Goal: Transaction & Acquisition: Purchase product/service

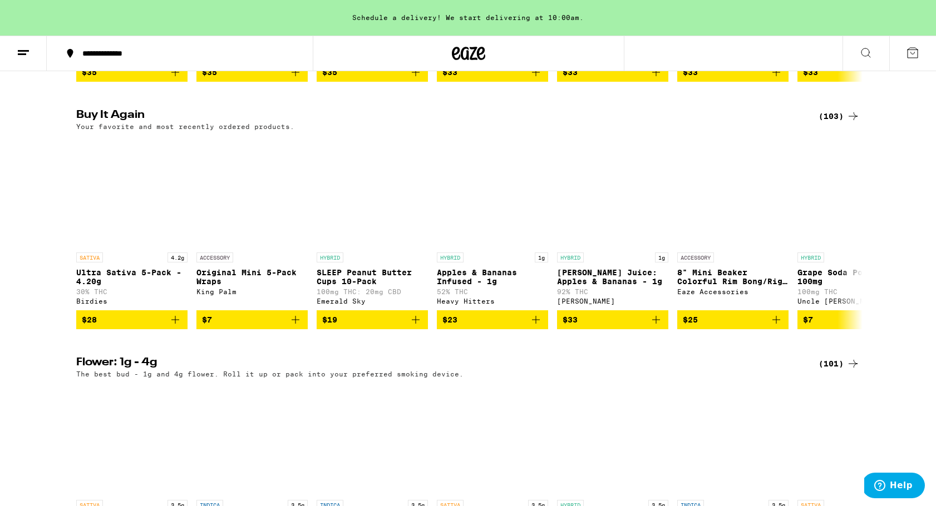
scroll to position [583, 0]
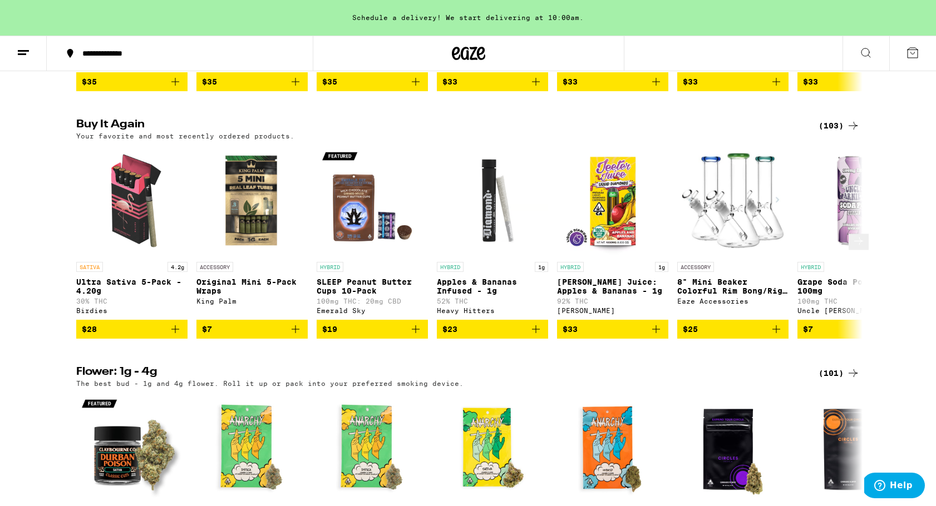
click at [852, 248] on icon at bounding box center [858, 241] width 13 height 13
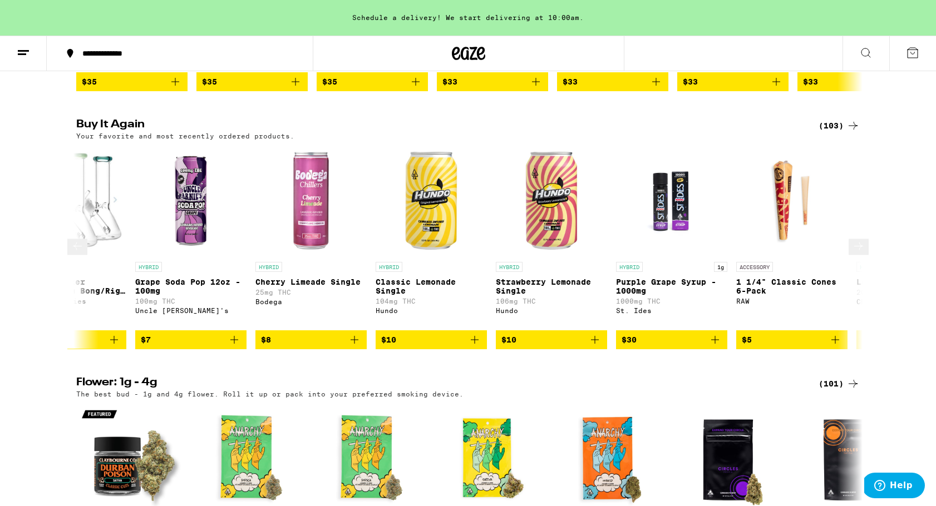
click at [854, 250] on icon at bounding box center [858, 247] width 9 height 8
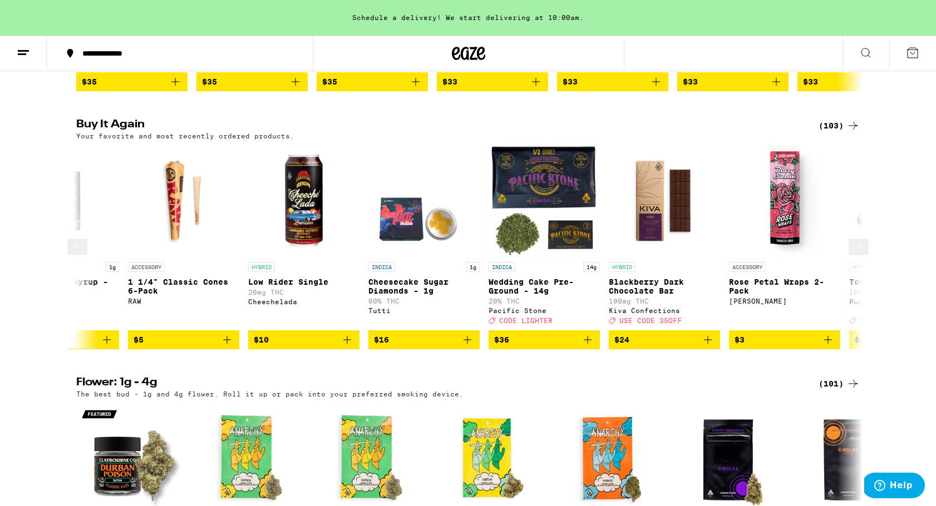
scroll to position [0, 1324]
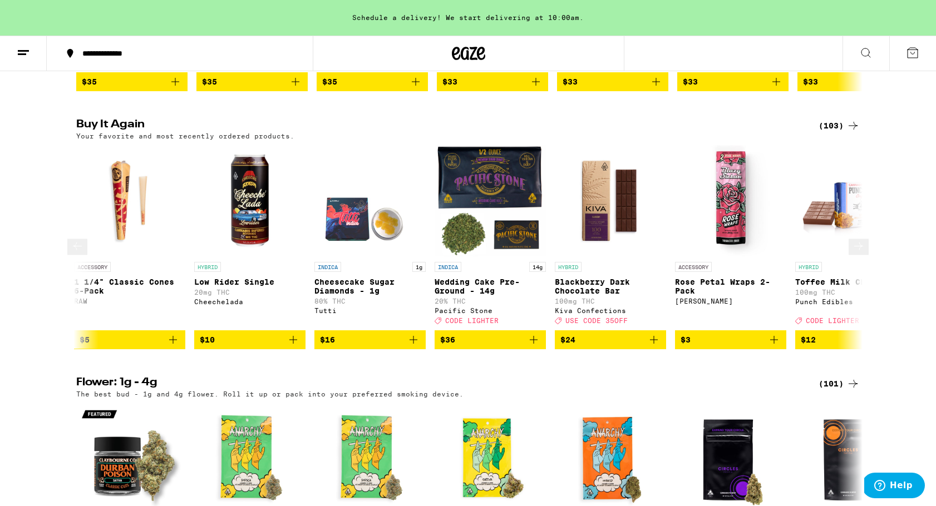
click at [78, 255] on button at bounding box center [77, 247] width 20 height 16
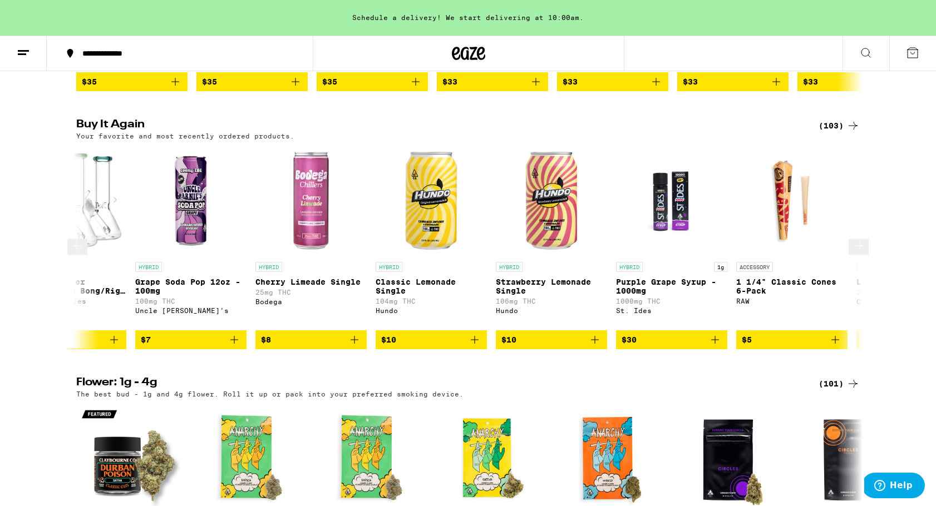
click at [852, 253] on icon at bounding box center [858, 246] width 13 height 13
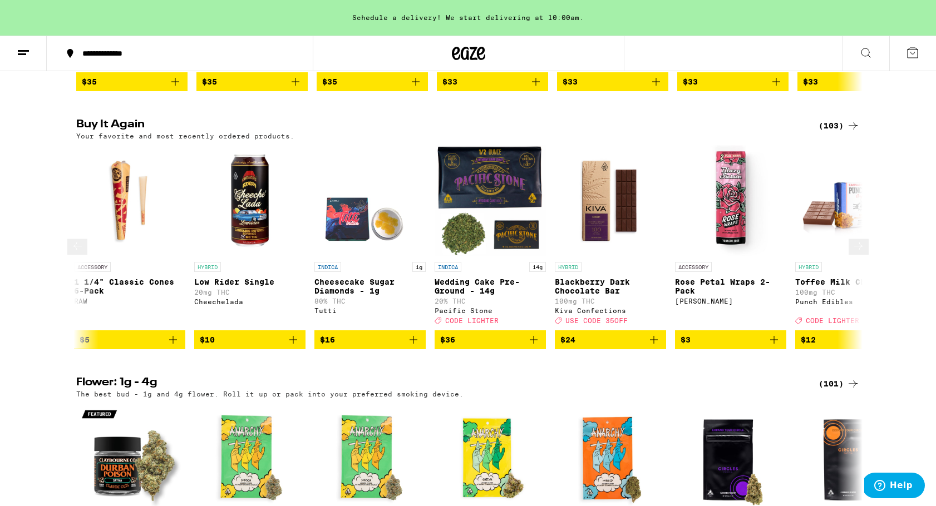
click at [852, 253] on icon at bounding box center [858, 246] width 13 height 13
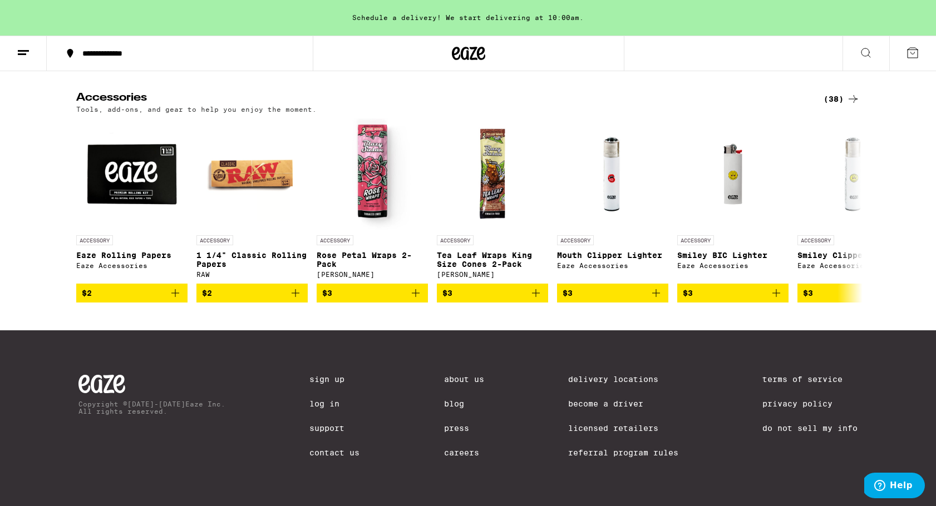
scroll to position [4853, 0]
click at [857, 216] on icon at bounding box center [858, 209] width 13 height 13
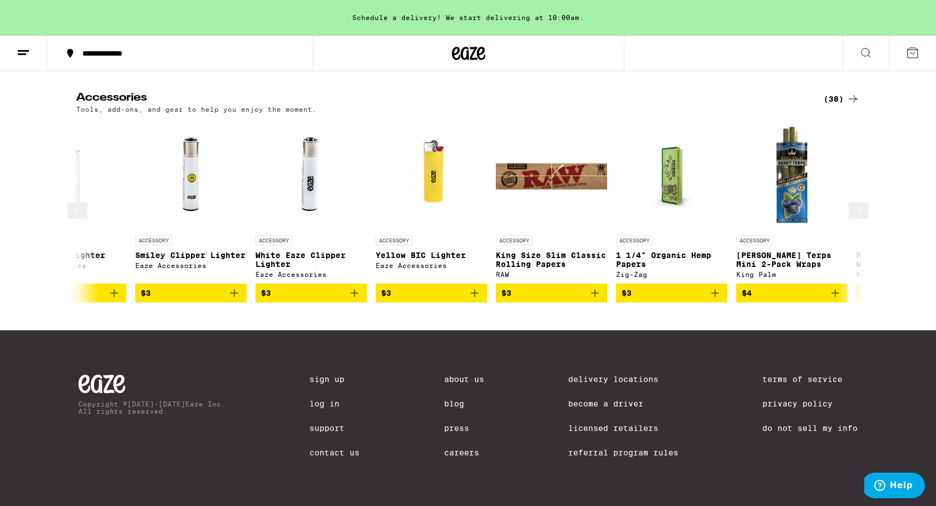
click at [856, 216] on icon at bounding box center [858, 209] width 13 height 13
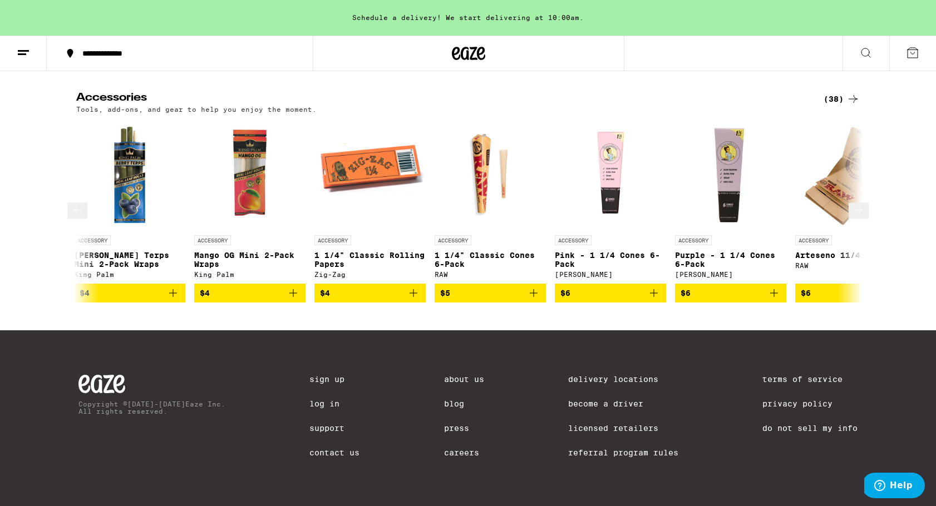
click at [856, 216] on icon at bounding box center [858, 209] width 13 height 13
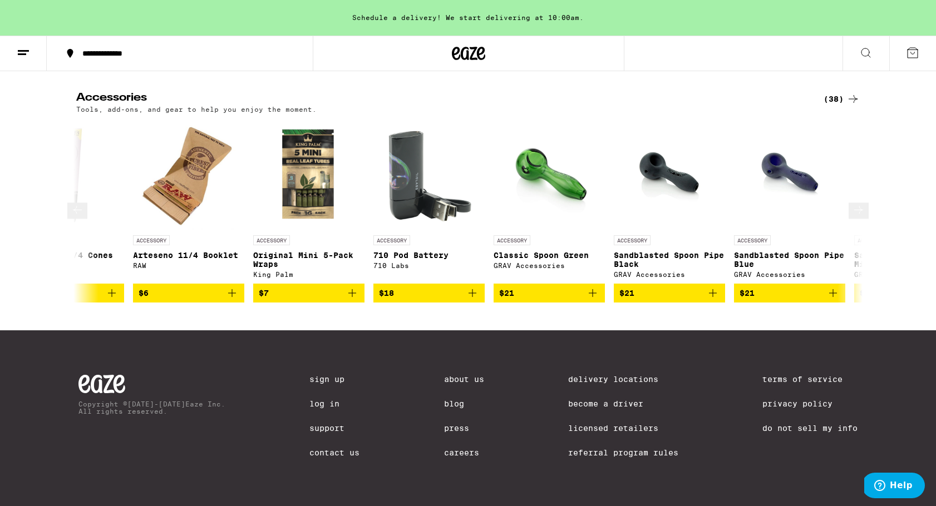
click at [856, 216] on icon at bounding box center [858, 209] width 13 height 13
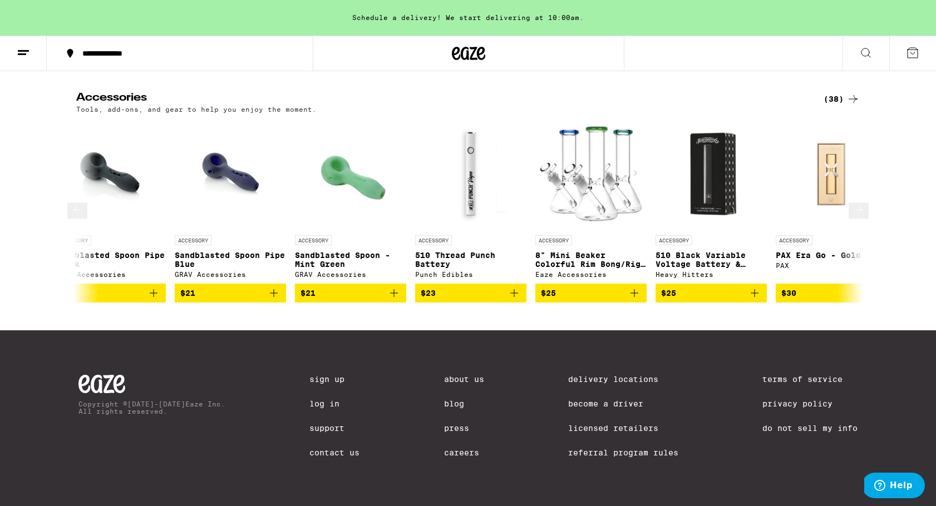
scroll to position [0, 2648]
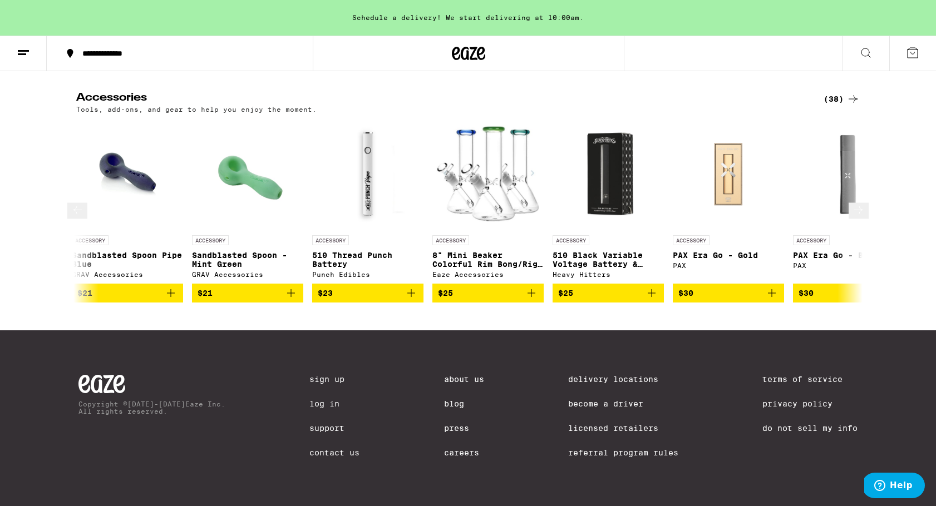
click at [856, 216] on icon at bounding box center [858, 209] width 13 height 13
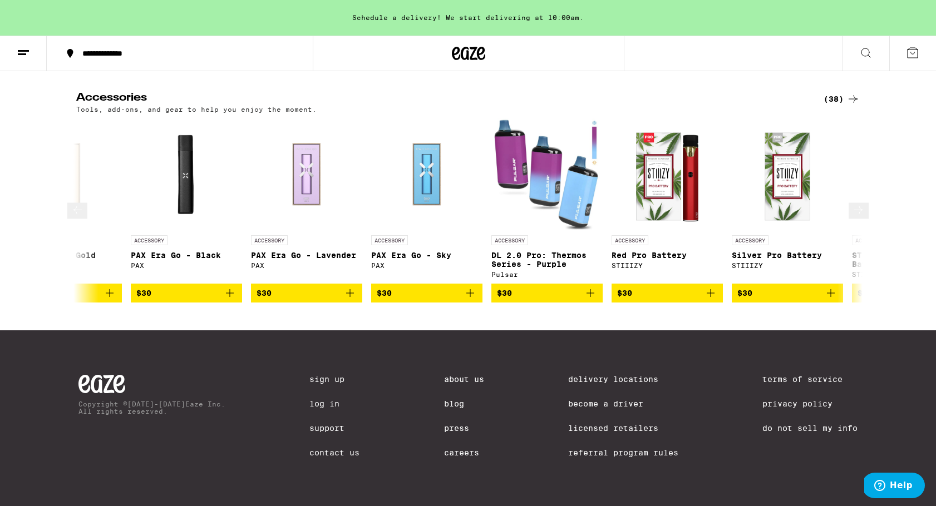
click at [856, 216] on icon at bounding box center [858, 209] width 13 height 13
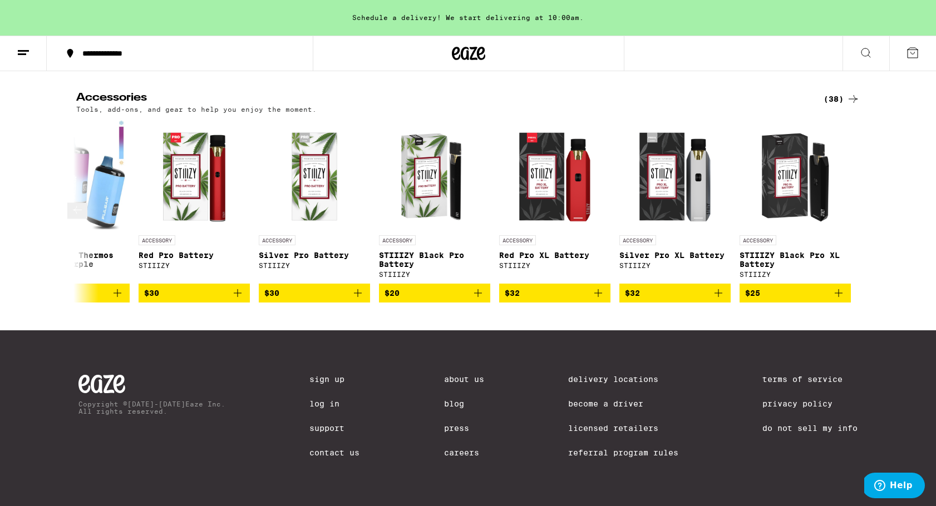
click at [78, 216] on icon at bounding box center [77, 209] width 13 height 13
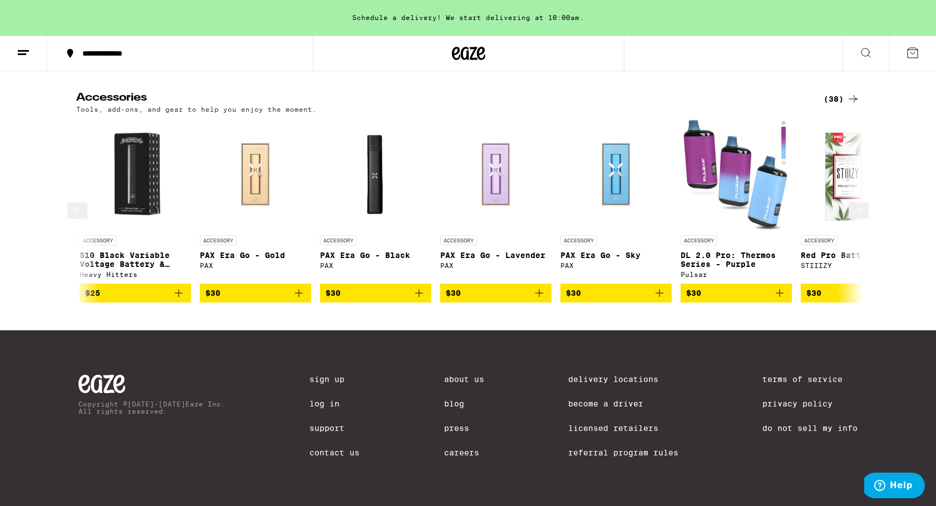
click at [78, 216] on icon at bounding box center [77, 209] width 13 height 13
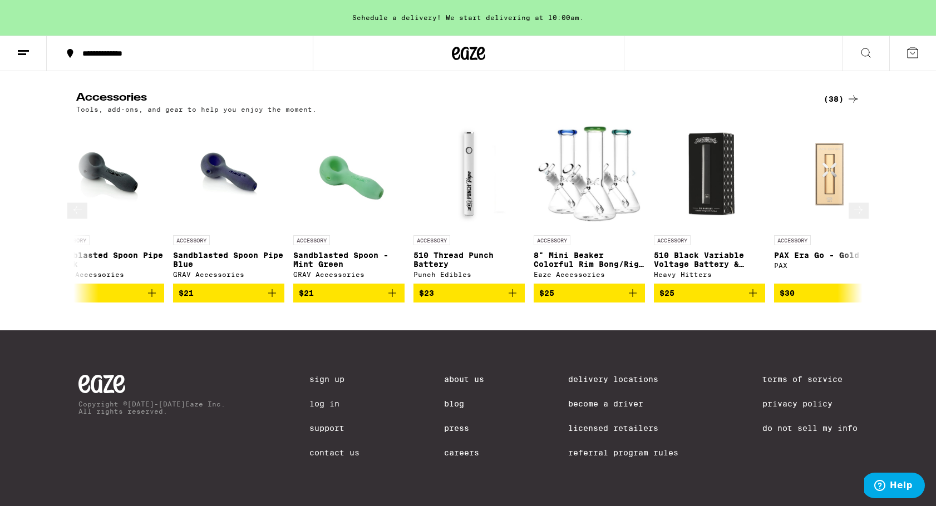
scroll to position [0, 2459]
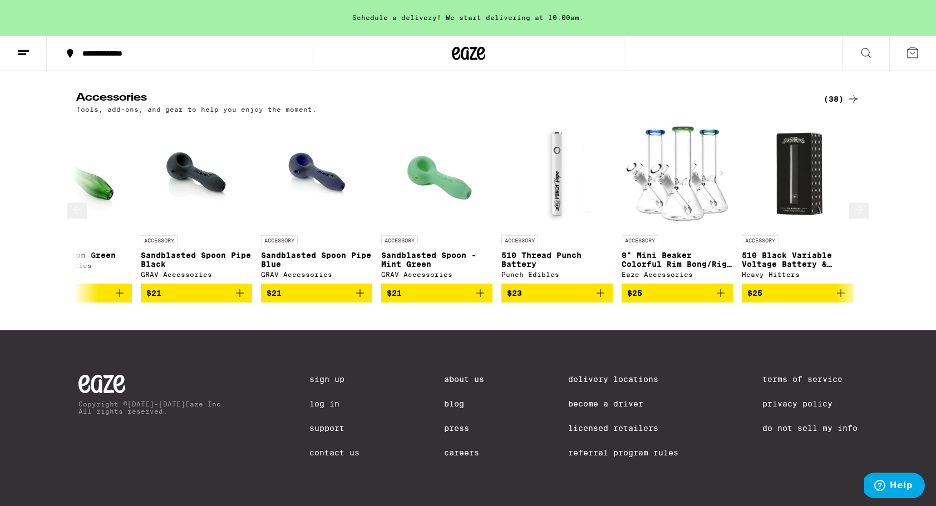
click at [78, 216] on icon at bounding box center [77, 209] width 13 height 13
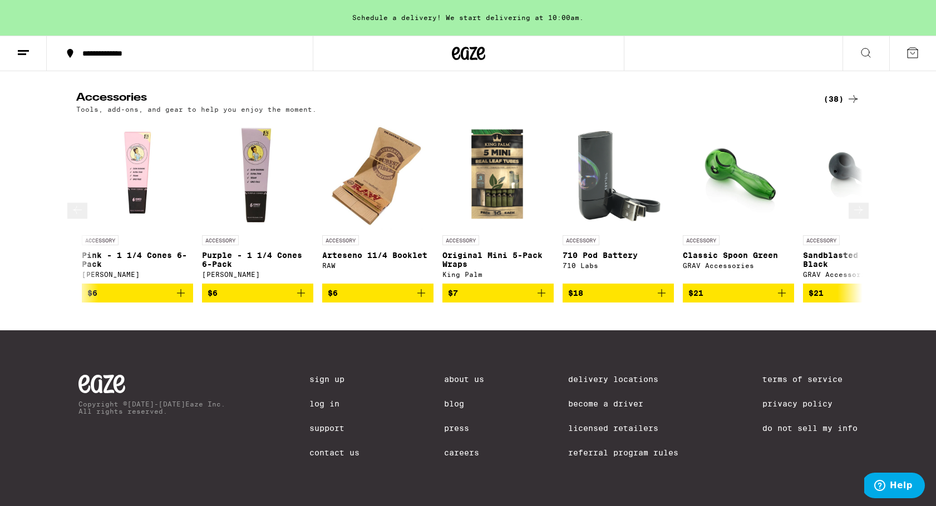
click at [78, 216] on icon at bounding box center [77, 209] width 13 height 13
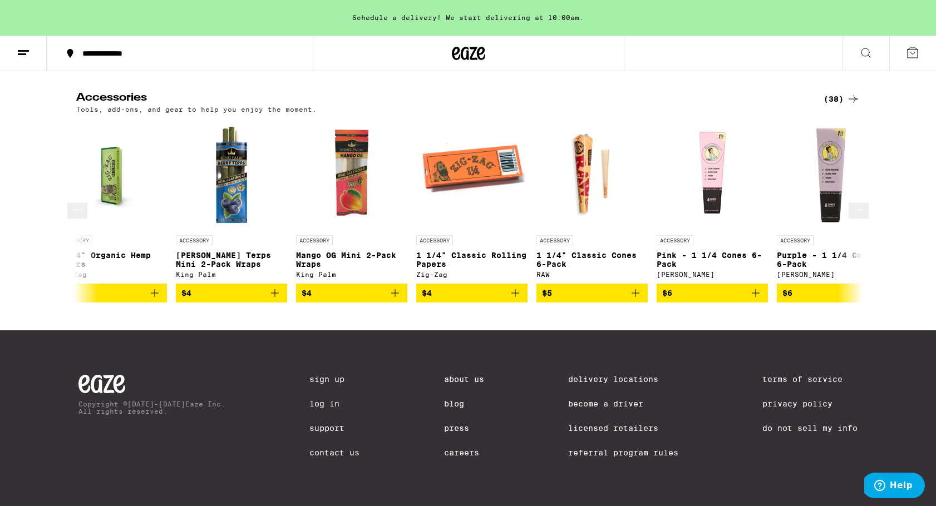
scroll to position [0, 1135]
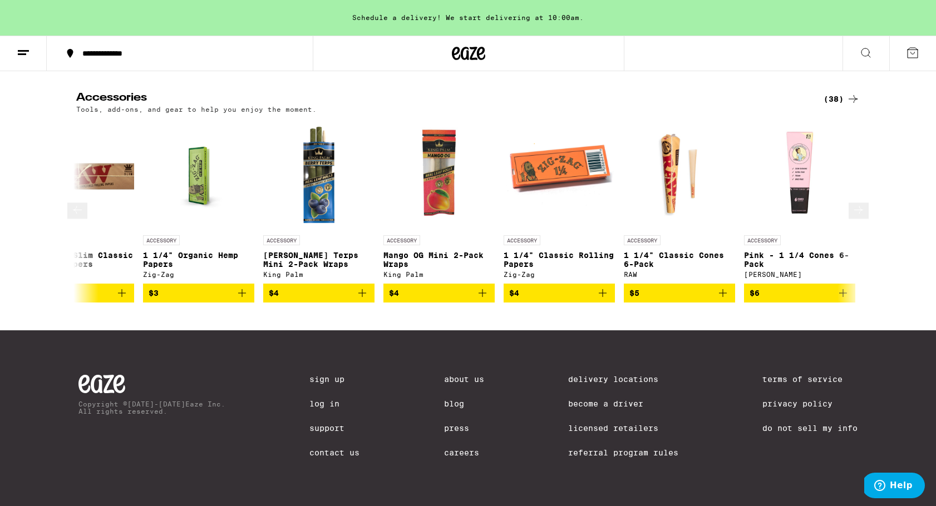
click at [78, 216] on icon at bounding box center [77, 209] width 13 height 13
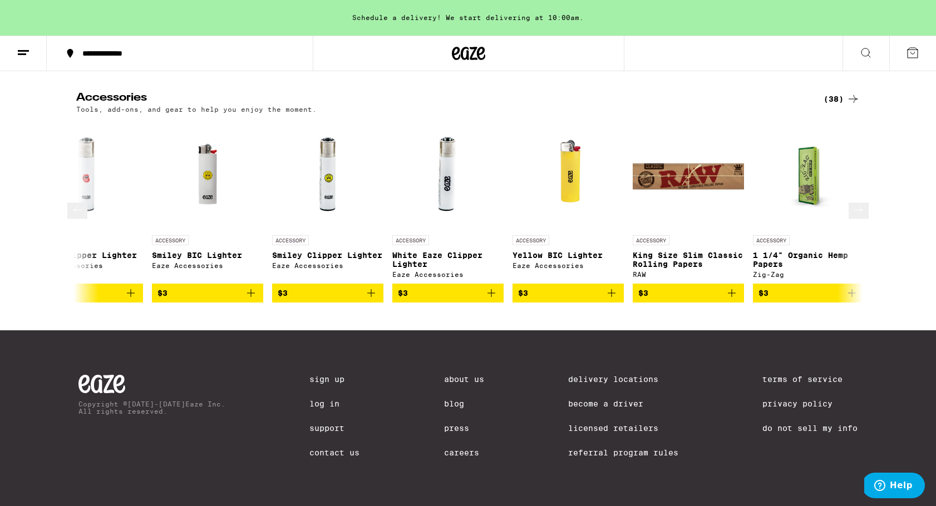
scroll to position [0, 473]
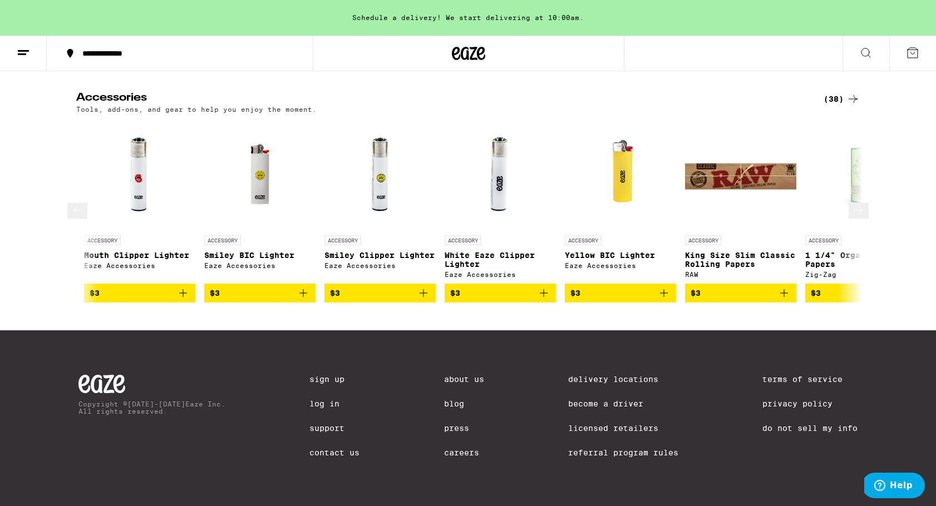
click at [78, 216] on icon at bounding box center [77, 209] width 13 height 13
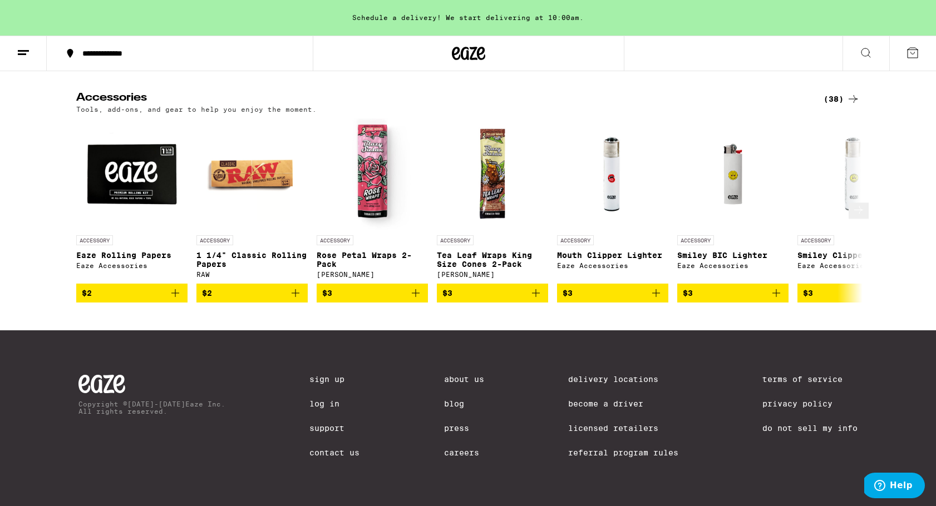
click at [854, 216] on icon at bounding box center [858, 209] width 13 height 13
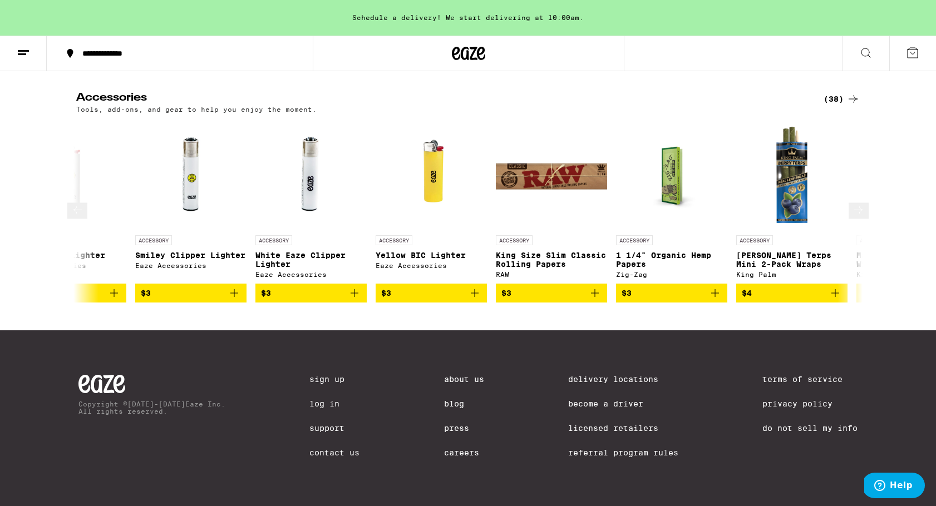
click at [854, 216] on icon at bounding box center [858, 209] width 13 height 13
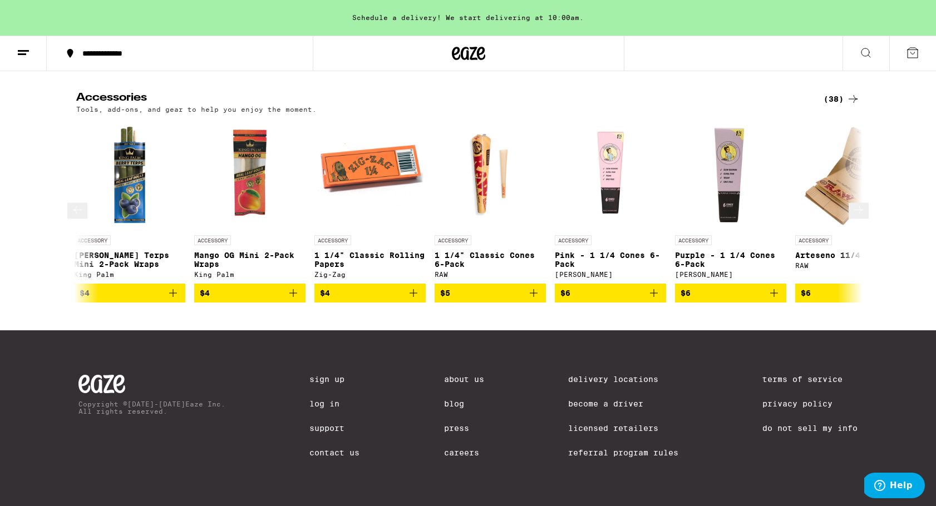
click at [854, 216] on icon at bounding box center [858, 209] width 13 height 13
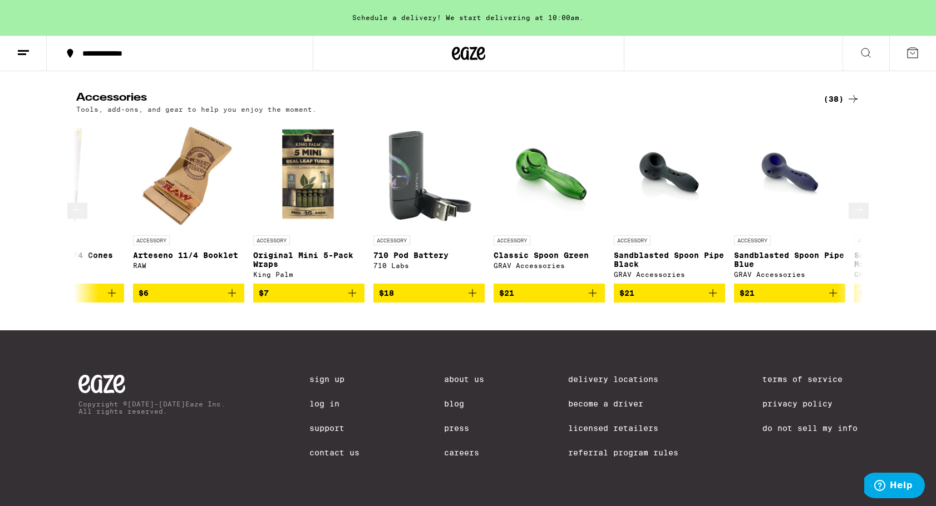
click at [854, 216] on icon at bounding box center [858, 209] width 13 height 13
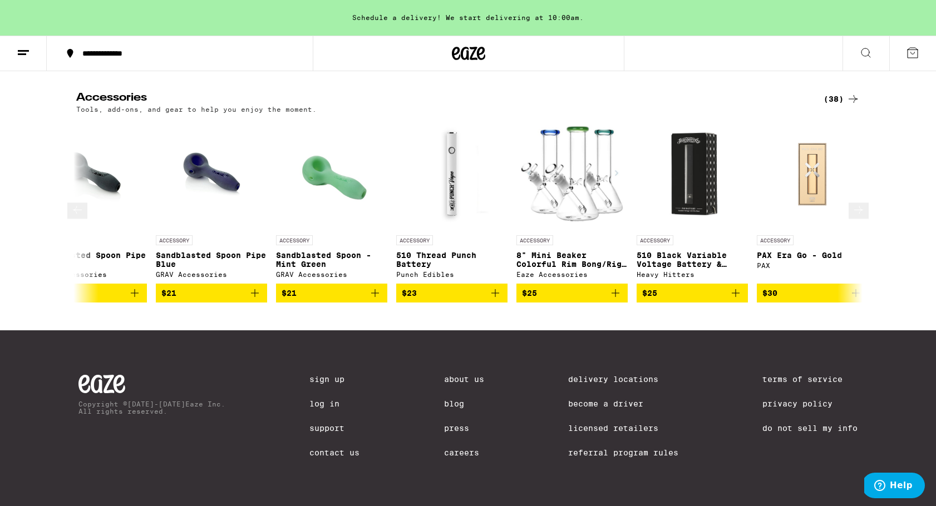
scroll to position [0, 2648]
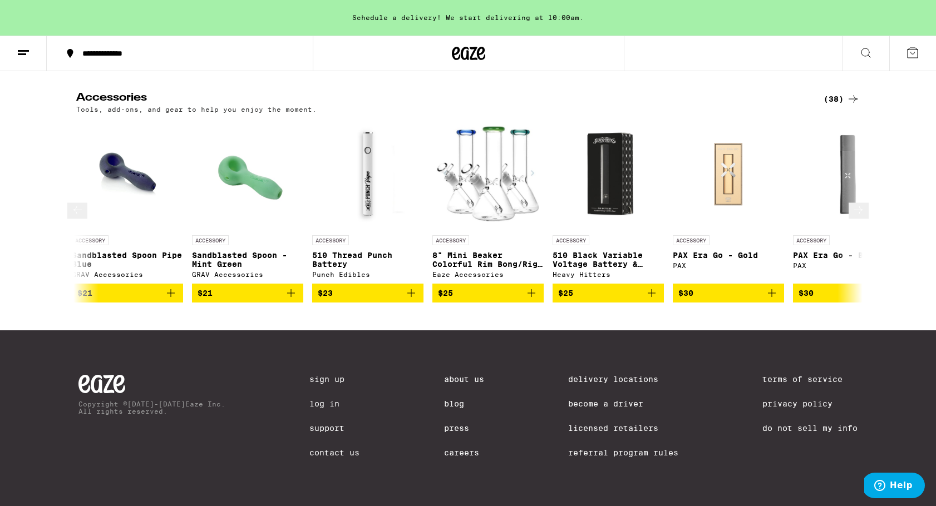
click at [368, 269] on p "510 Thread Punch Battery" at bounding box center [367, 260] width 111 height 18
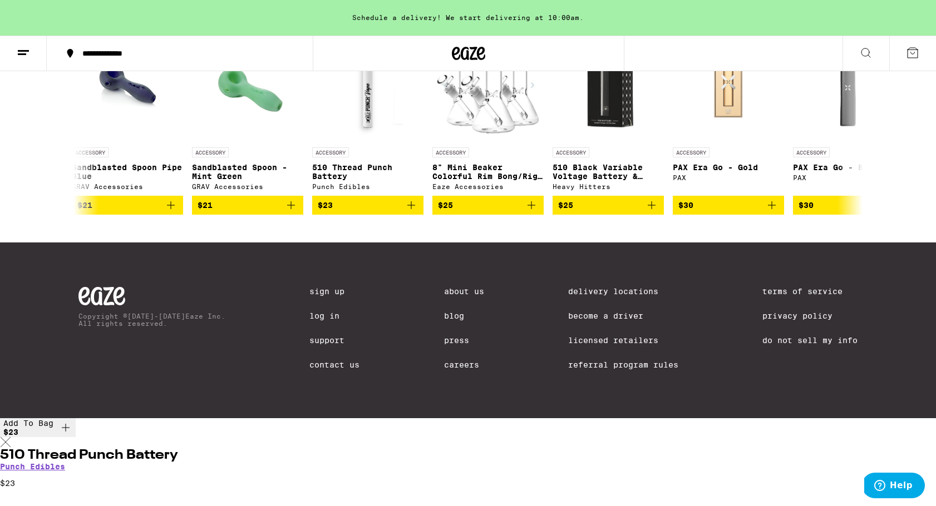
click at [11, 437] on icon at bounding box center [5, 442] width 11 height 10
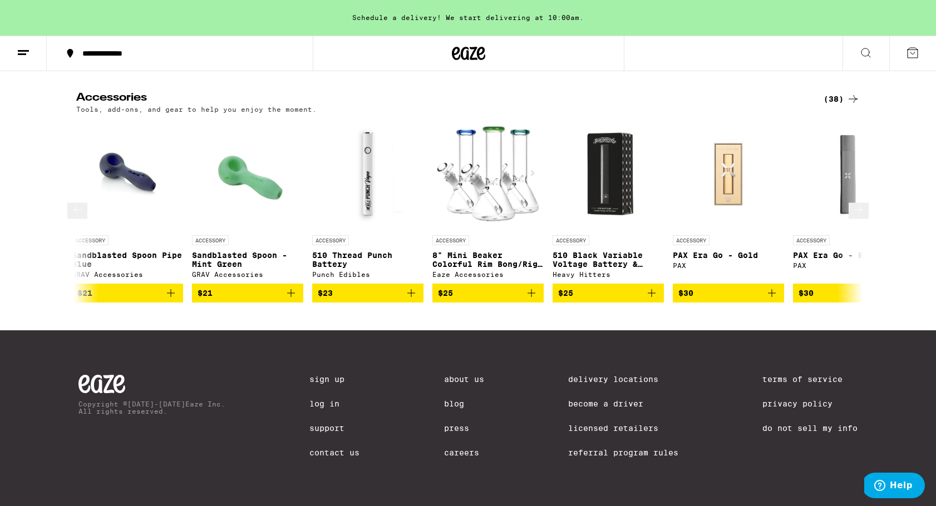
click at [607, 269] on p "510 Black Variable Voltage Battery & Charger" at bounding box center [607, 260] width 111 height 18
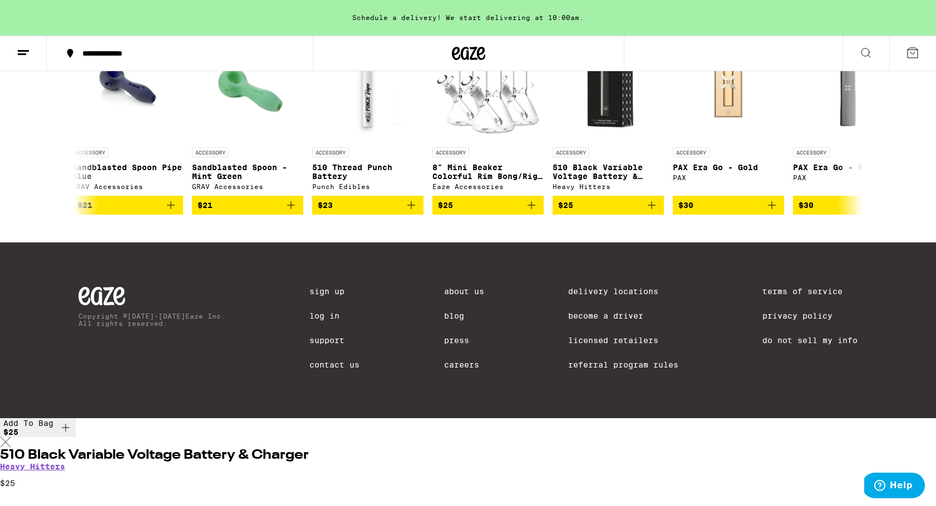
click at [11, 437] on icon at bounding box center [5, 442] width 11 height 10
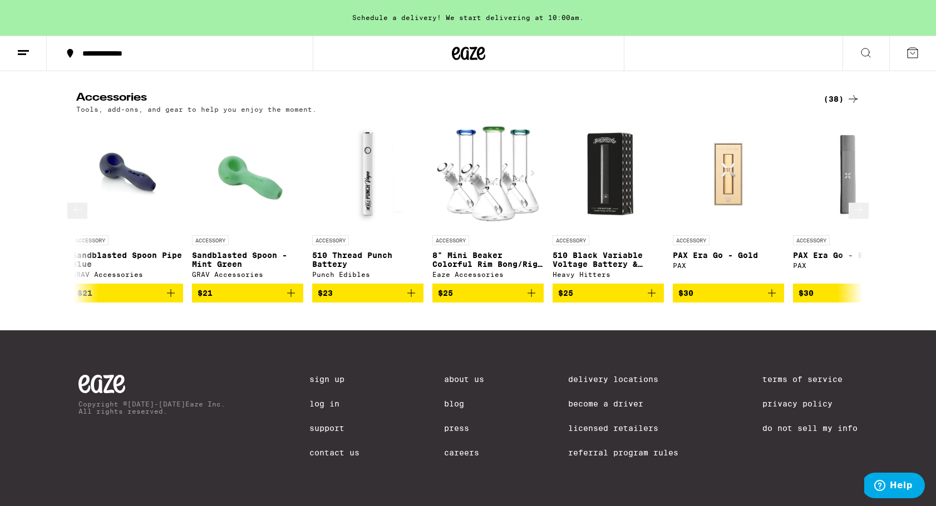
click at [854, 214] on icon at bounding box center [858, 210] width 9 height 8
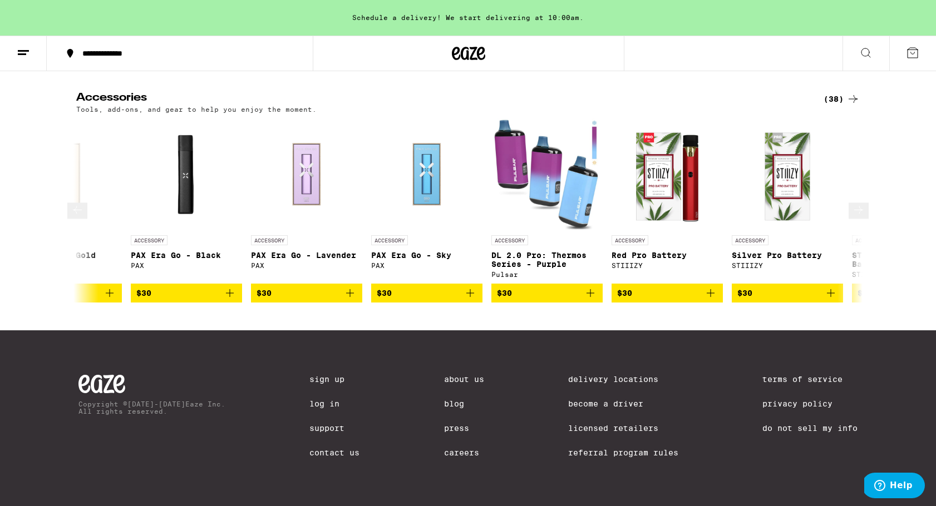
click at [854, 214] on icon at bounding box center [858, 210] width 9 height 8
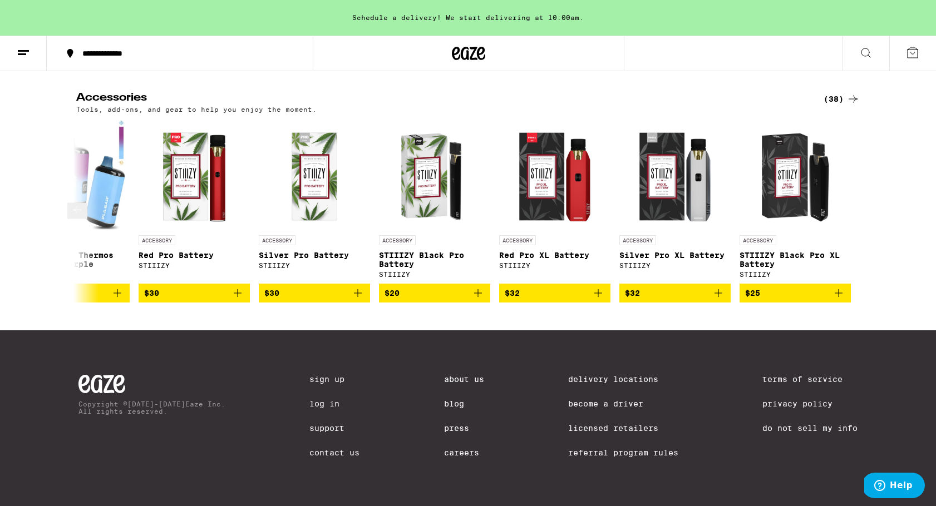
click at [67, 219] on div at bounding box center [77, 210] width 20 height 16
click at [102, 230] on img "Open page for DL 2.0 Pro: Thermos Series - Purple from Pulsar" at bounding box center [73, 173] width 111 height 111
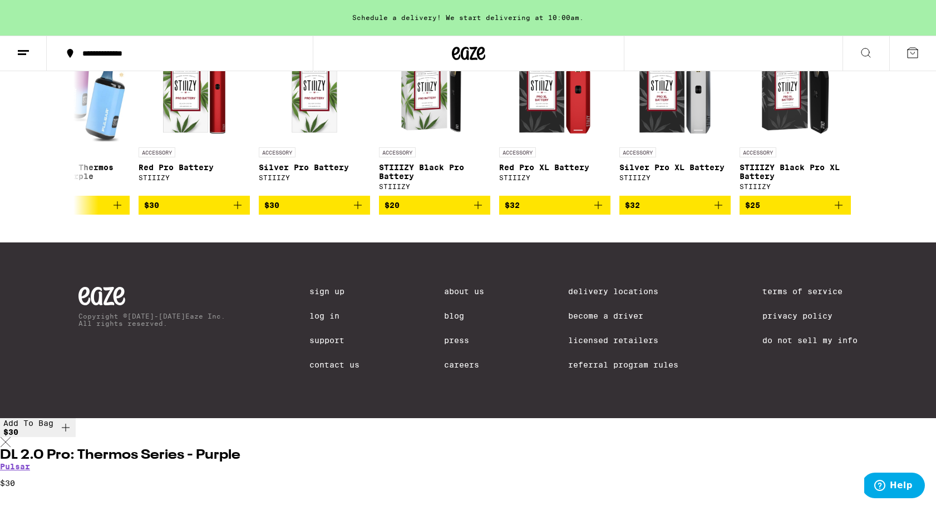
click at [11, 437] on icon at bounding box center [5, 442] width 11 height 10
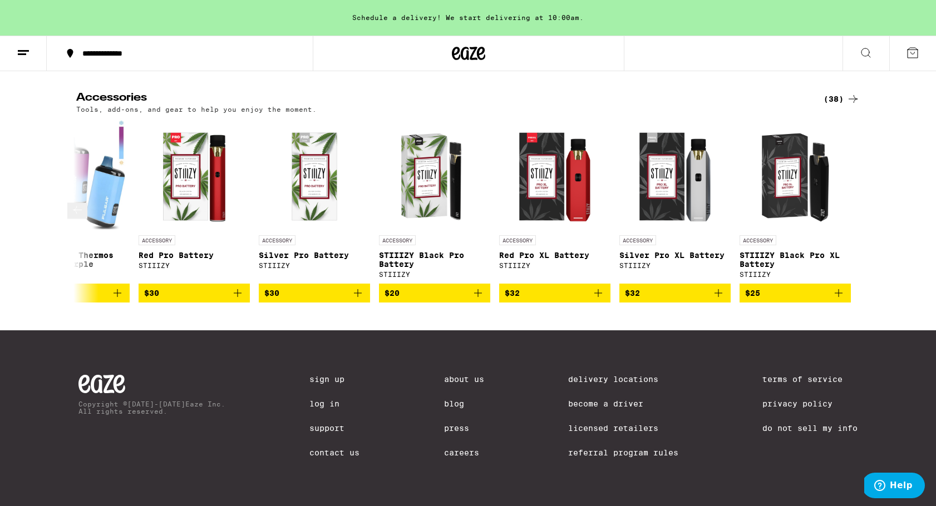
click at [80, 219] on button at bounding box center [77, 210] width 20 height 16
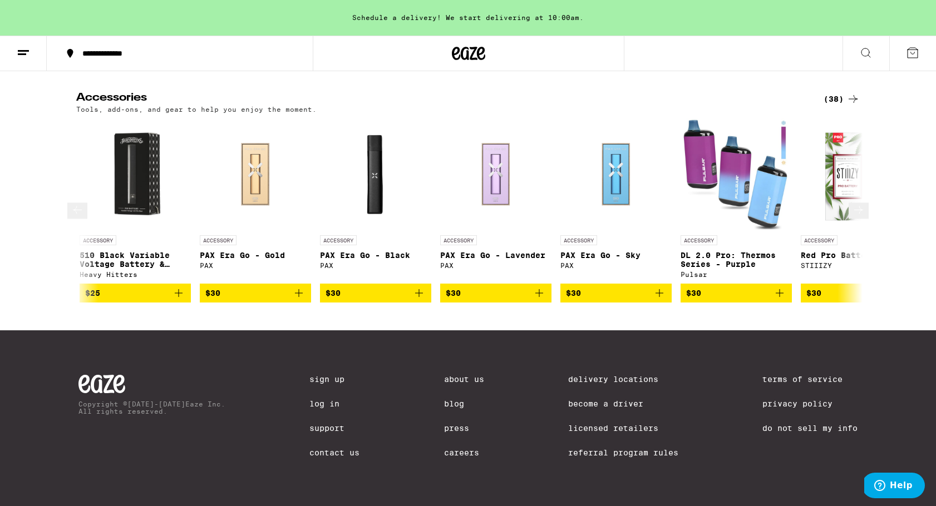
click at [139, 269] on p "510 Black Variable Voltage Battery & Charger" at bounding box center [135, 260] width 111 height 18
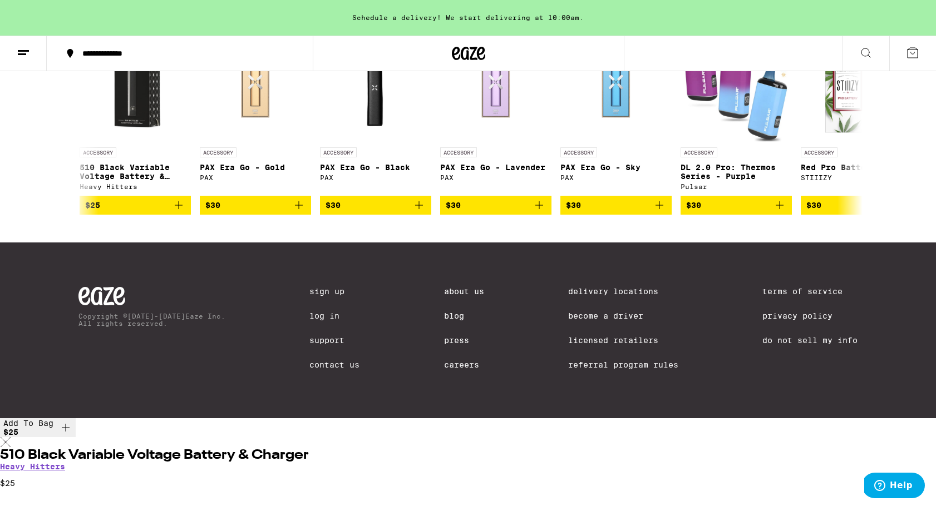
click at [11, 437] on icon at bounding box center [5, 442] width 11 height 10
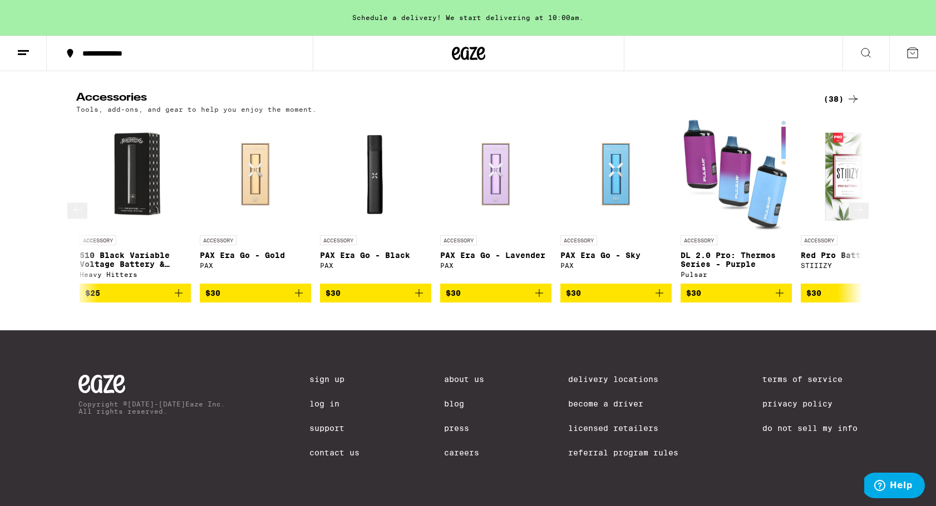
click at [77, 216] on icon at bounding box center [77, 209] width 13 height 13
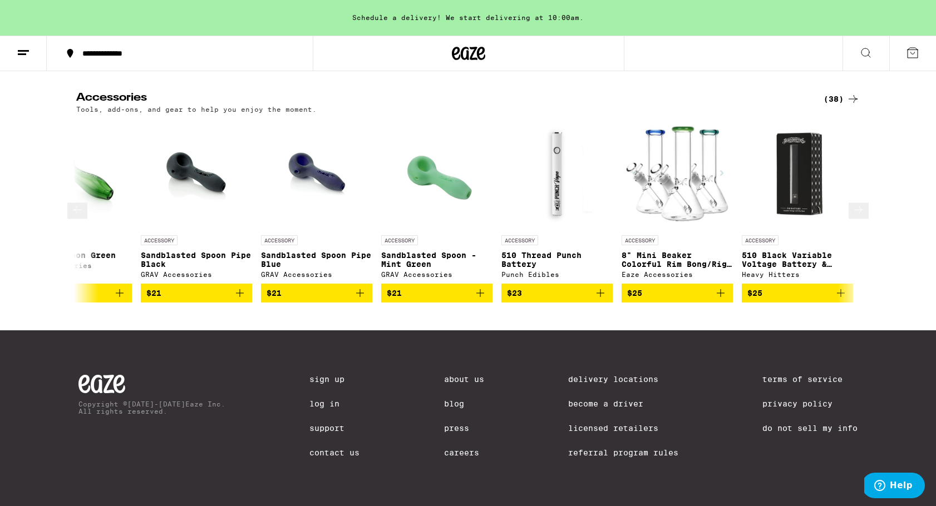
click at [543, 269] on p "510 Thread Punch Battery" at bounding box center [556, 260] width 111 height 18
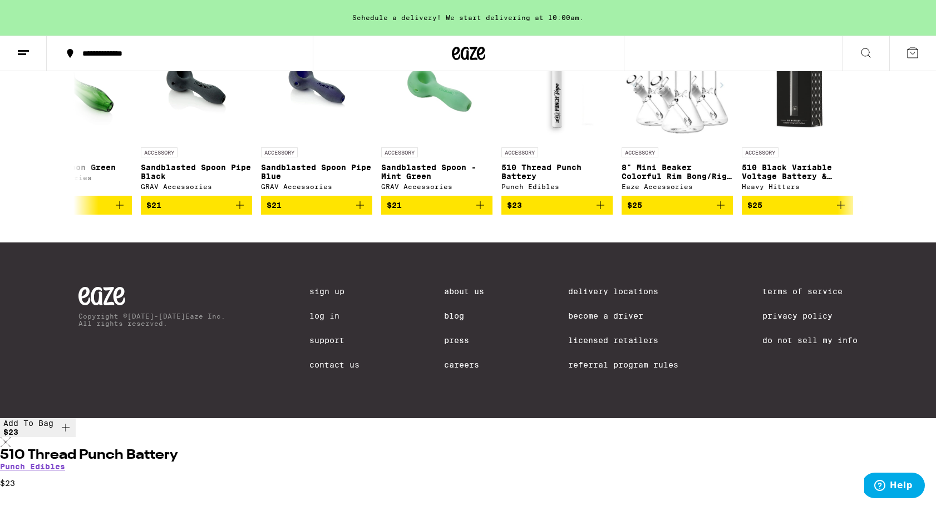
click at [11, 437] on icon at bounding box center [5, 442] width 11 height 10
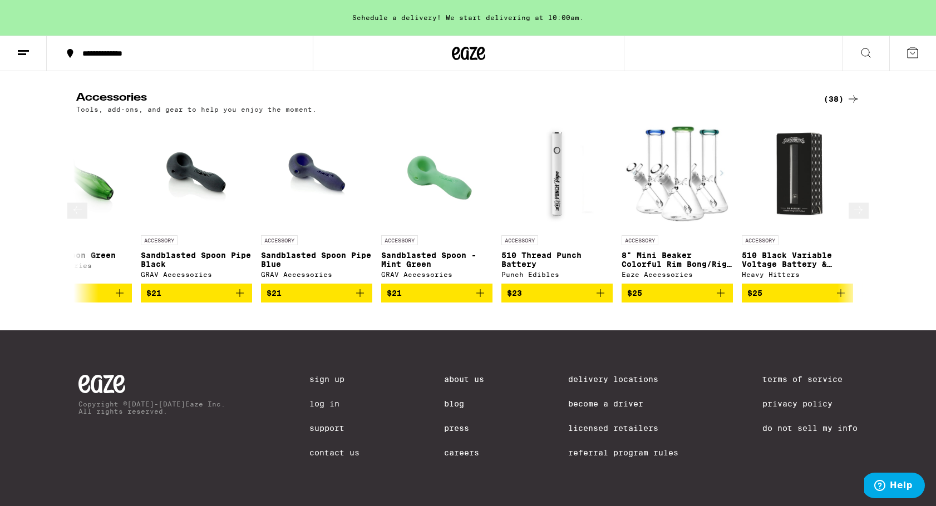
click at [79, 216] on icon at bounding box center [77, 209] width 13 height 13
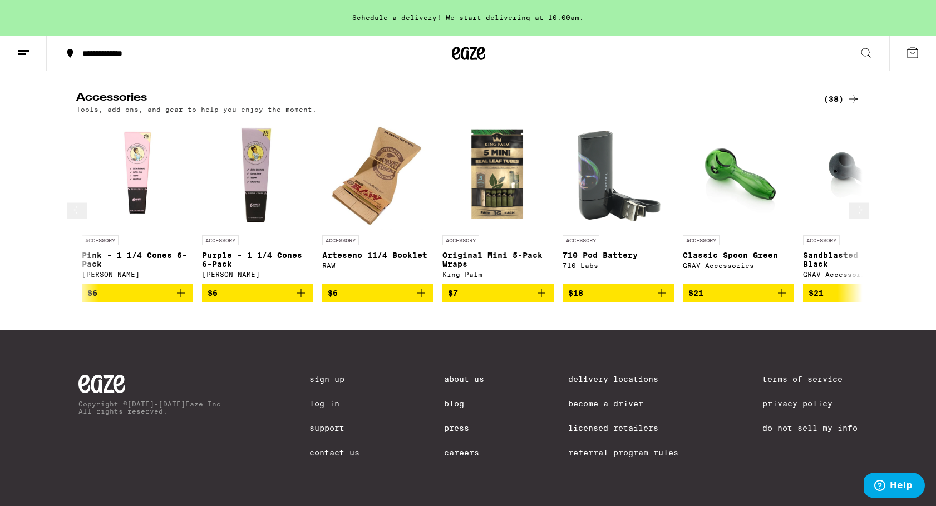
click at [599, 224] on img "Open page for 710 Pod Battery from 710 Labs" at bounding box center [617, 173] width 111 height 111
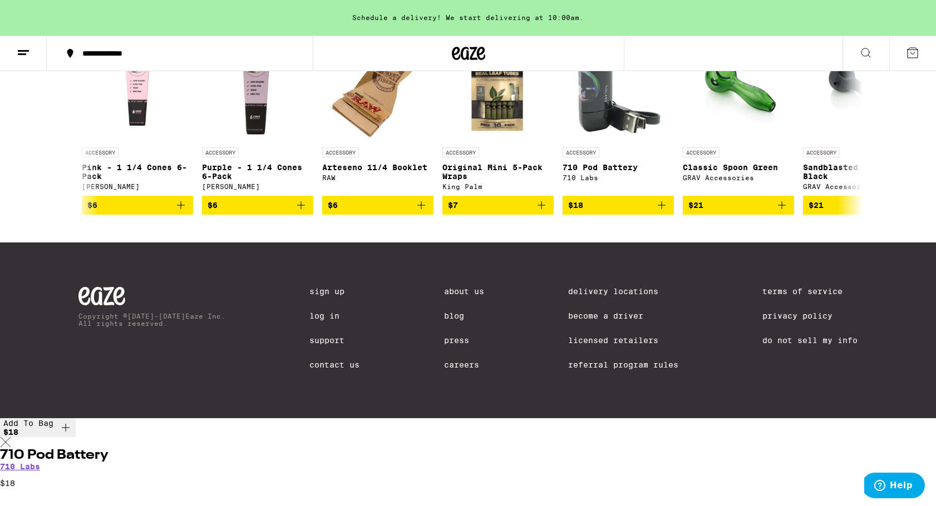
click at [11, 437] on icon at bounding box center [5, 442] width 11 height 10
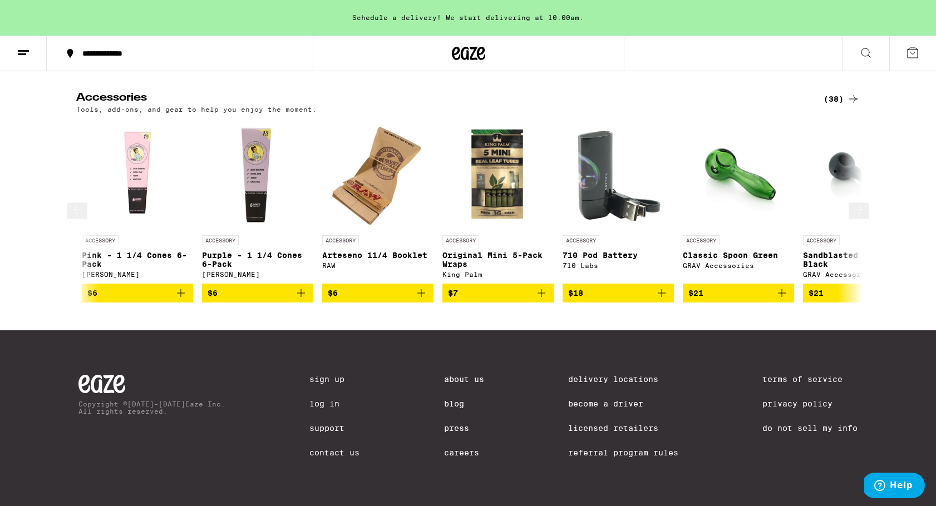
click at [77, 216] on icon at bounding box center [77, 209] width 13 height 13
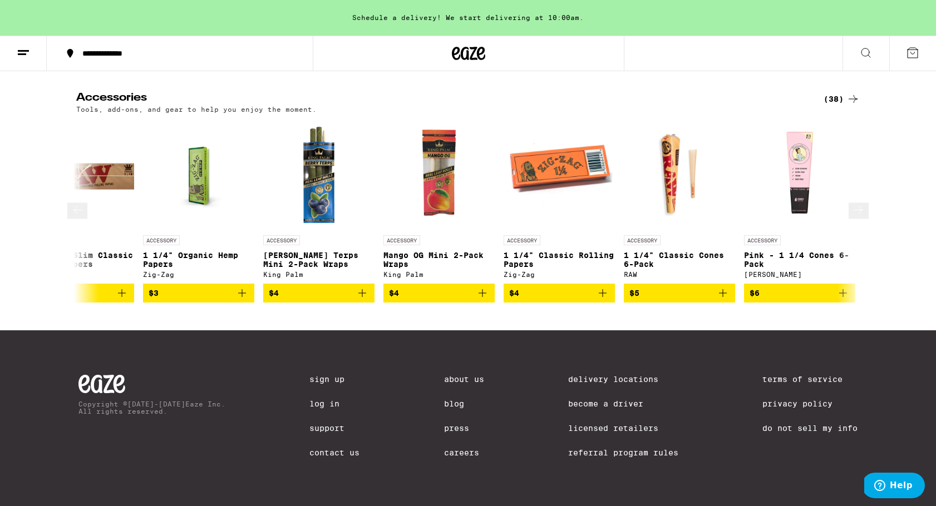
click at [77, 216] on icon at bounding box center [77, 209] width 13 height 13
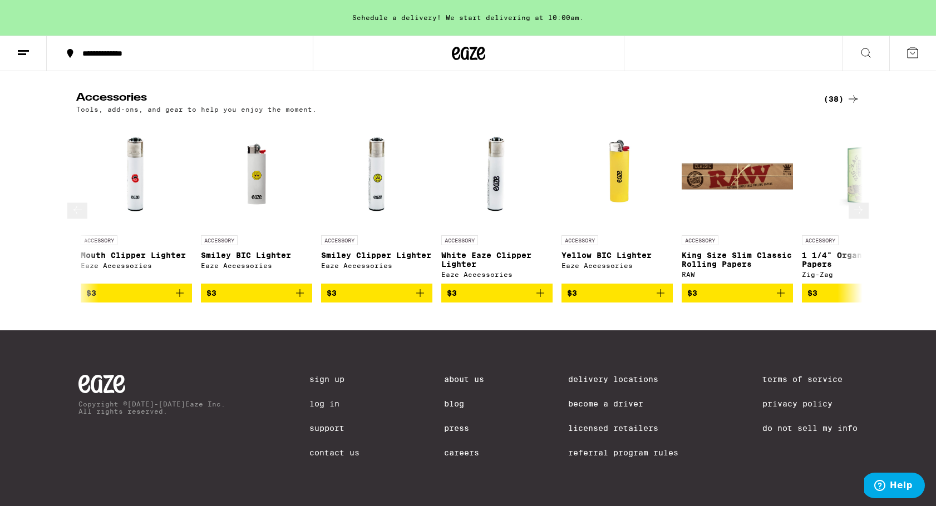
scroll to position [0, 473]
